Goal: Find specific page/section: Find specific page/section

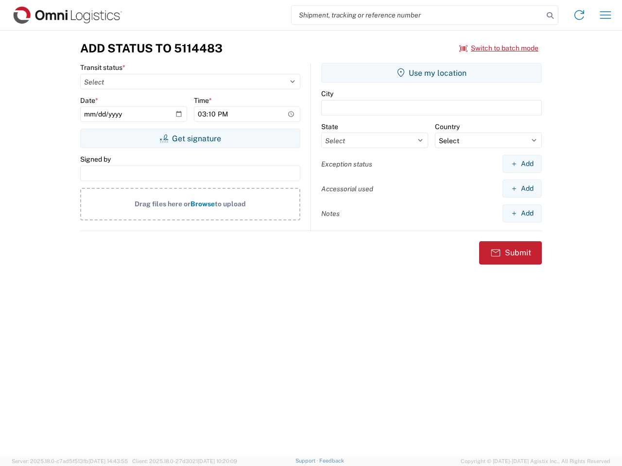
click at [417, 15] on input "search" at bounding box center [417, 15] width 252 height 18
click at [550, 16] on icon at bounding box center [550, 16] width 14 height 14
click at [579, 15] on icon at bounding box center [579, 15] width 16 height 16
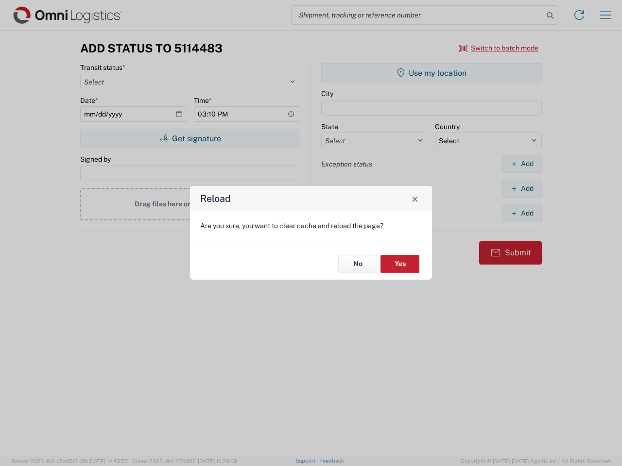
click at [605, 15] on div "Reload Are you sure, you want to clear cache and reload the page? No Yes" at bounding box center [311, 233] width 622 height 466
click at [499, 48] on div "Reload Are you sure, you want to clear cache and reload the page? No Yes" at bounding box center [311, 233] width 622 height 466
click at [190, 138] on div "Reload Are you sure, you want to clear cache and reload the page? No Yes" at bounding box center [311, 233] width 622 height 466
click at [431, 73] on div "Reload Are you sure, you want to clear cache and reload the page? No Yes" at bounding box center [311, 233] width 622 height 466
click at [522, 164] on div "Reload Are you sure, you want to clear cache and reload the page? No Yes" at bounding box center [311, 233] width 622 height 466
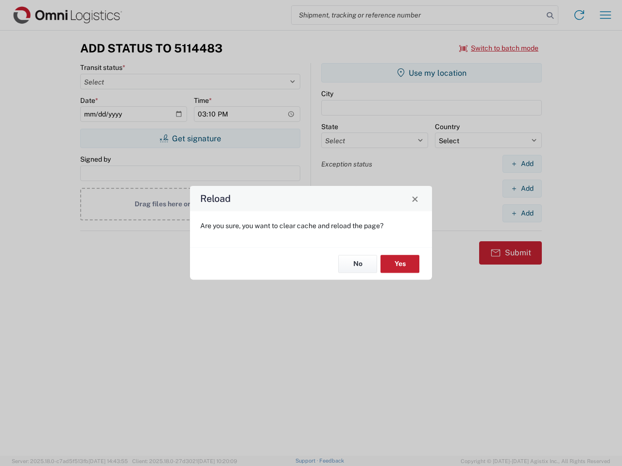
click at [522, 188] on div "Reload Are you sure, you want to clear cache and reload the page? No Yes" at bounding box center [311, 233] width 622 height 466
click at [522, 213] on div "Reload Are you sure, you want to clear cache and reload the page? No Yes" at bounding box center [311, 233] width 622 height 466
